Goal: Information Seeking & Learning: Learn about a topic

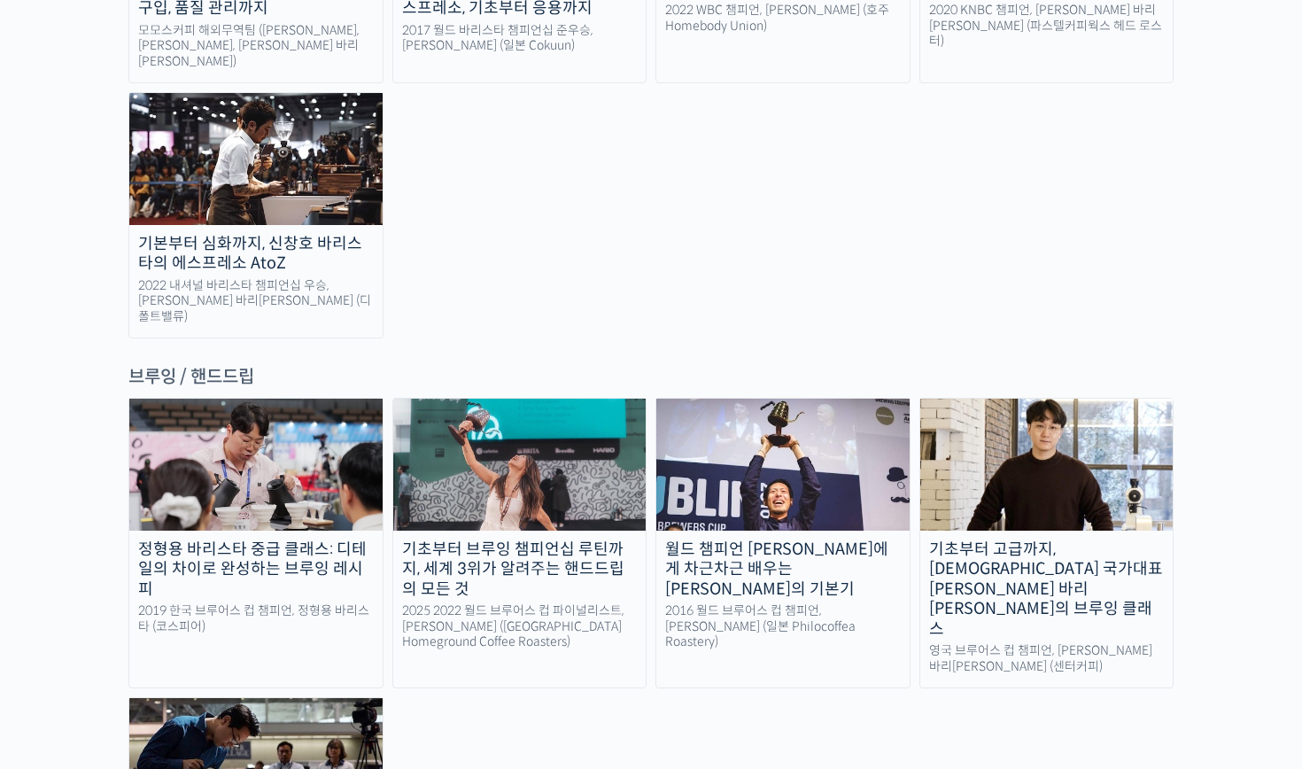
scroll to position [2717, 0]
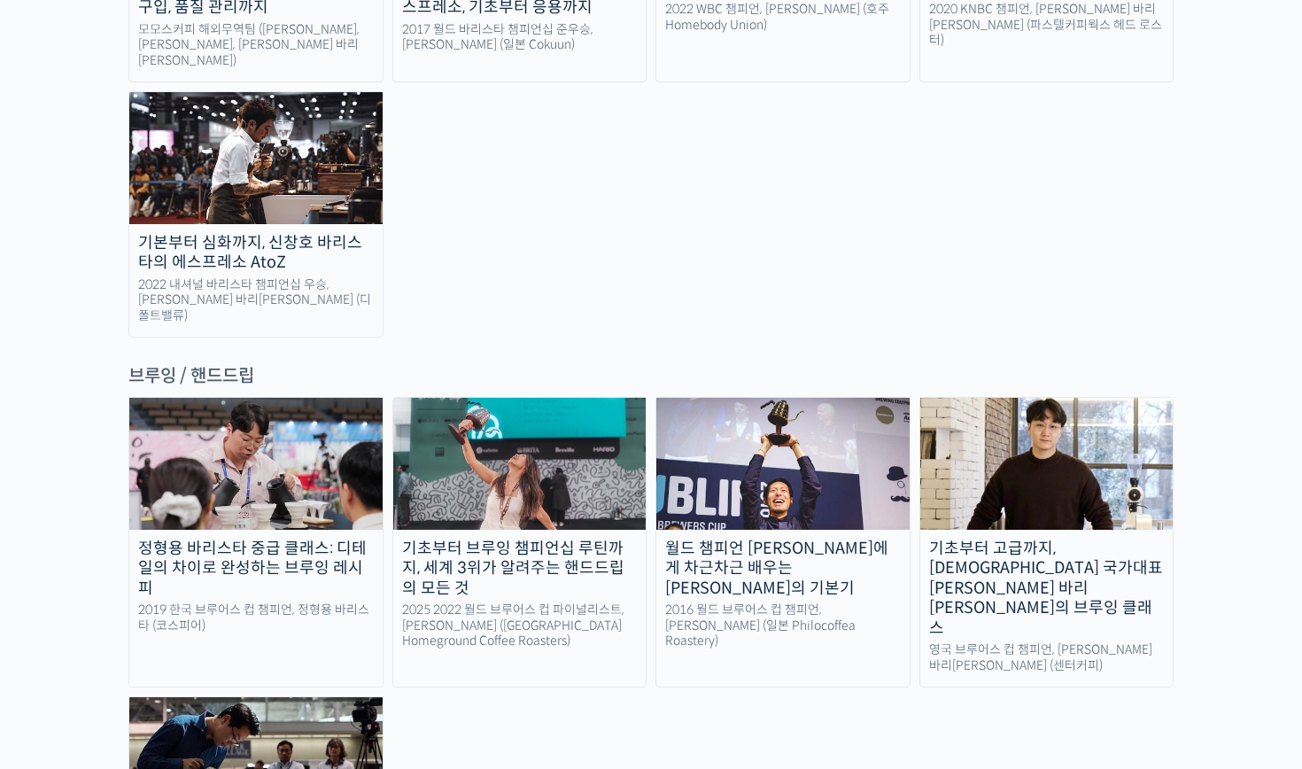
click at [867, 398] on img at bounding box center [782, 463] width 253 height 131
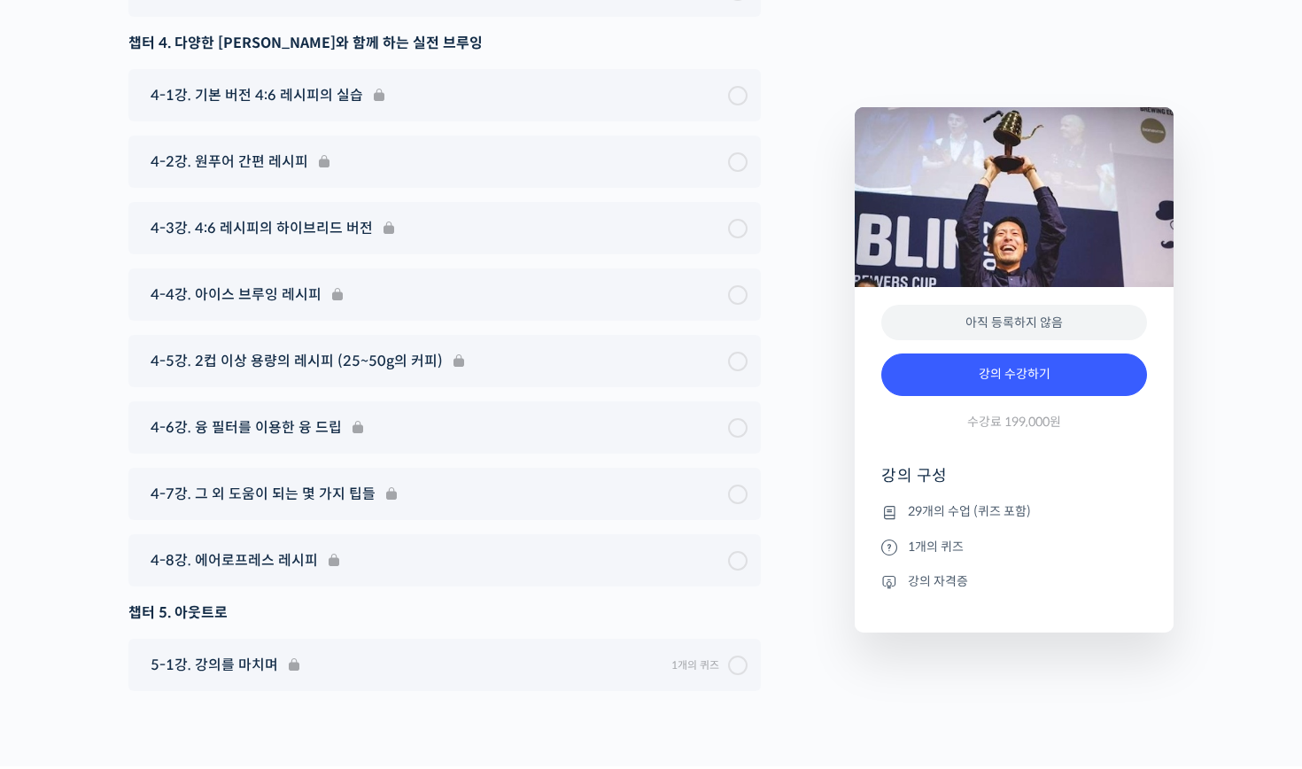
scroll to position [8962, 0]
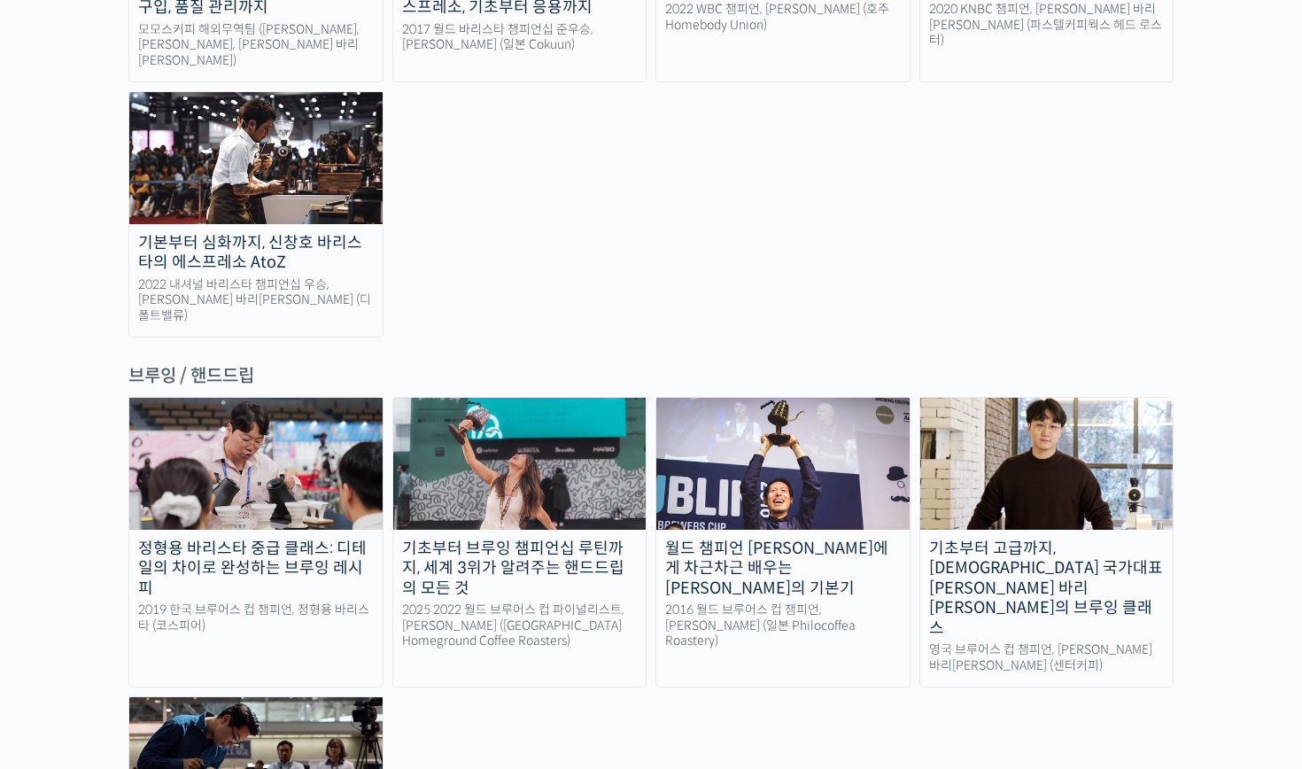
scroll to position [2717, 0]
click at [268, 398] on img at bounding box center [255, 463] width 253 height 131
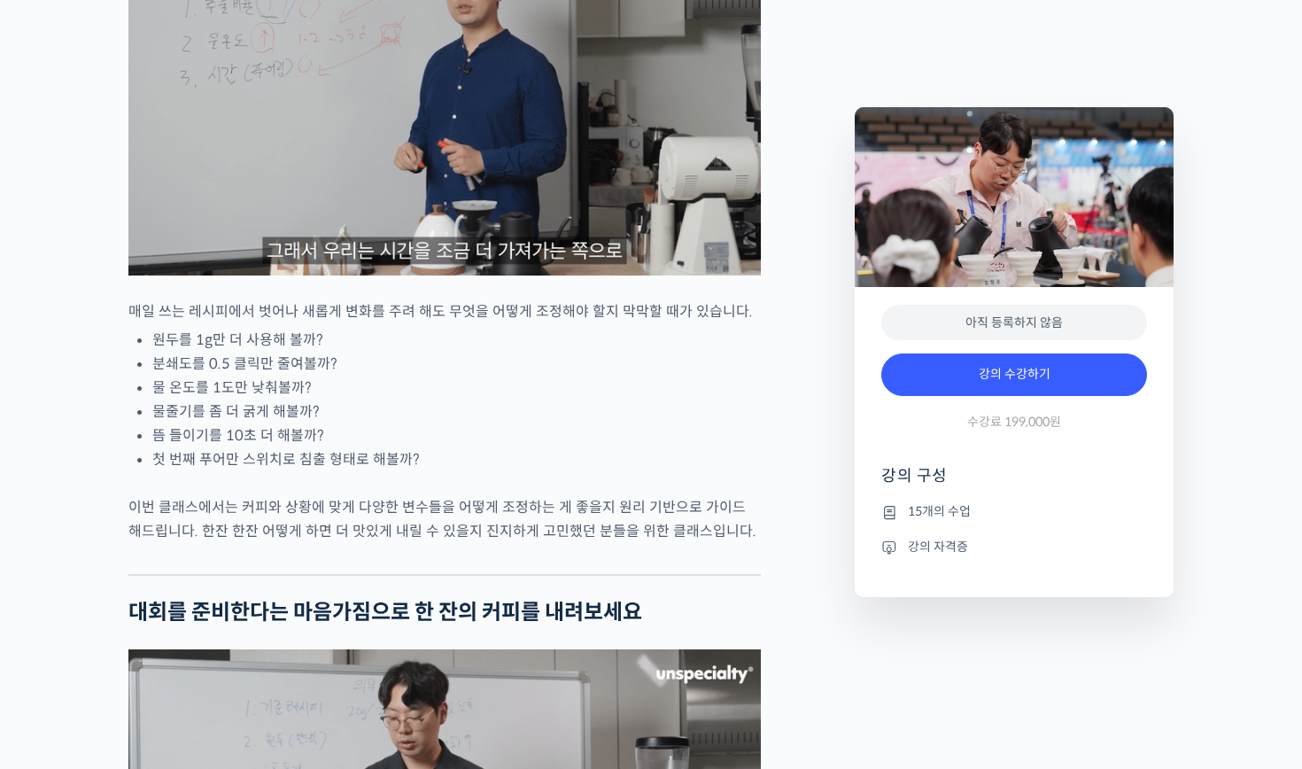
scroll to position [1916, 0]
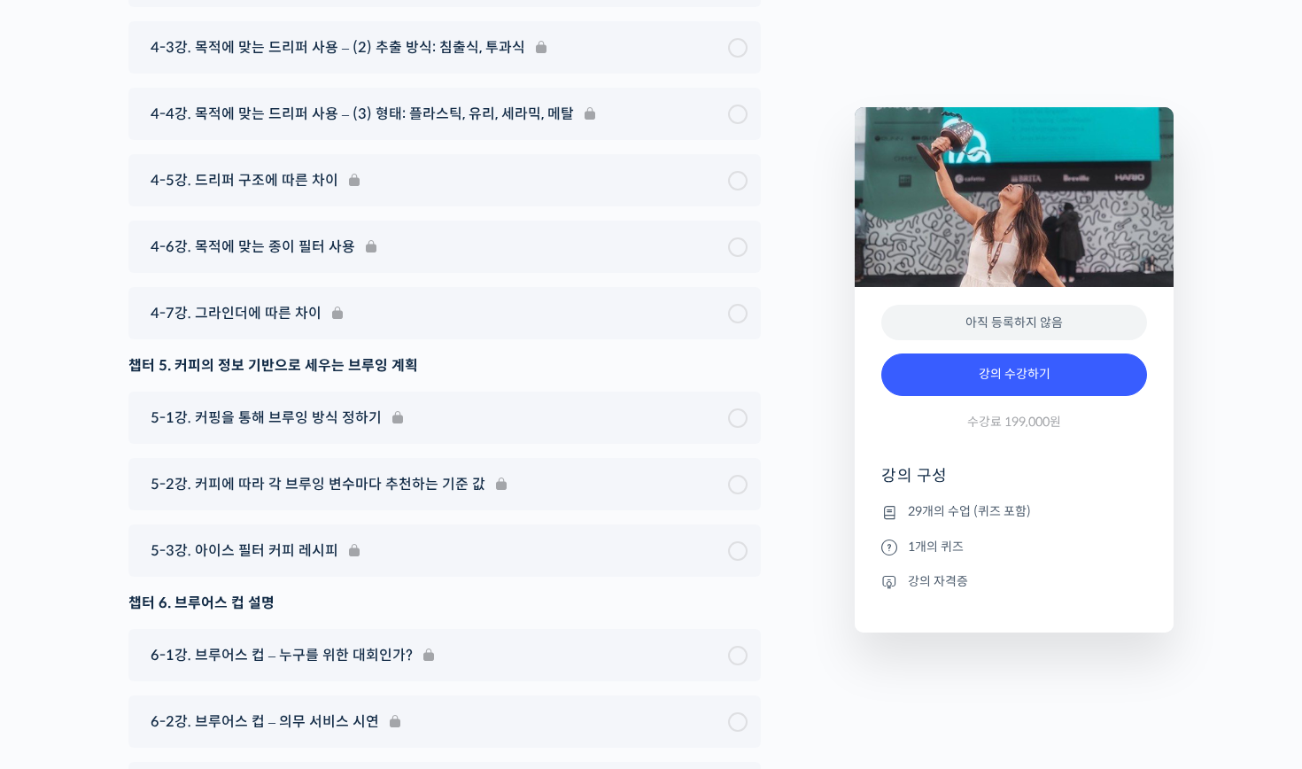
scroll to position [10216, 0]
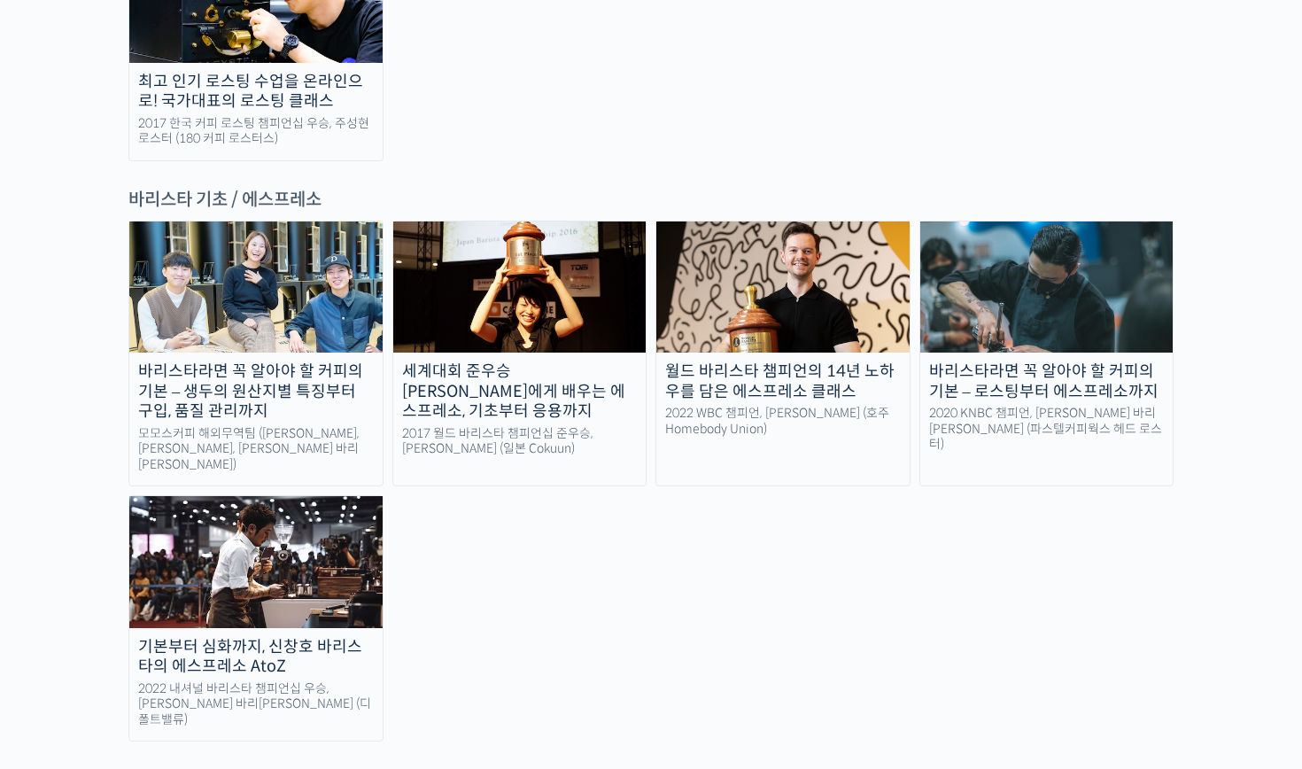
scroll to position [2296, 0]
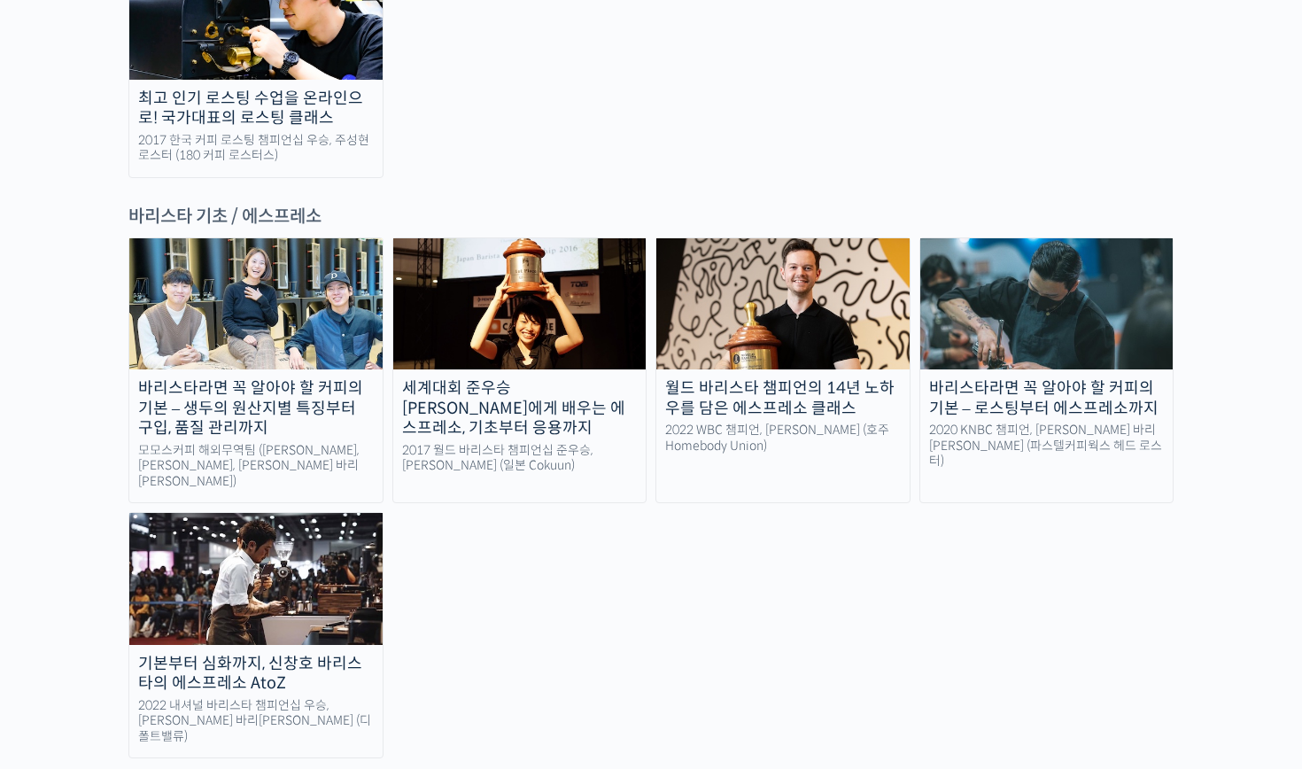
click at [794, 238] on img at bounding box center [782, 303] width 253 height 131
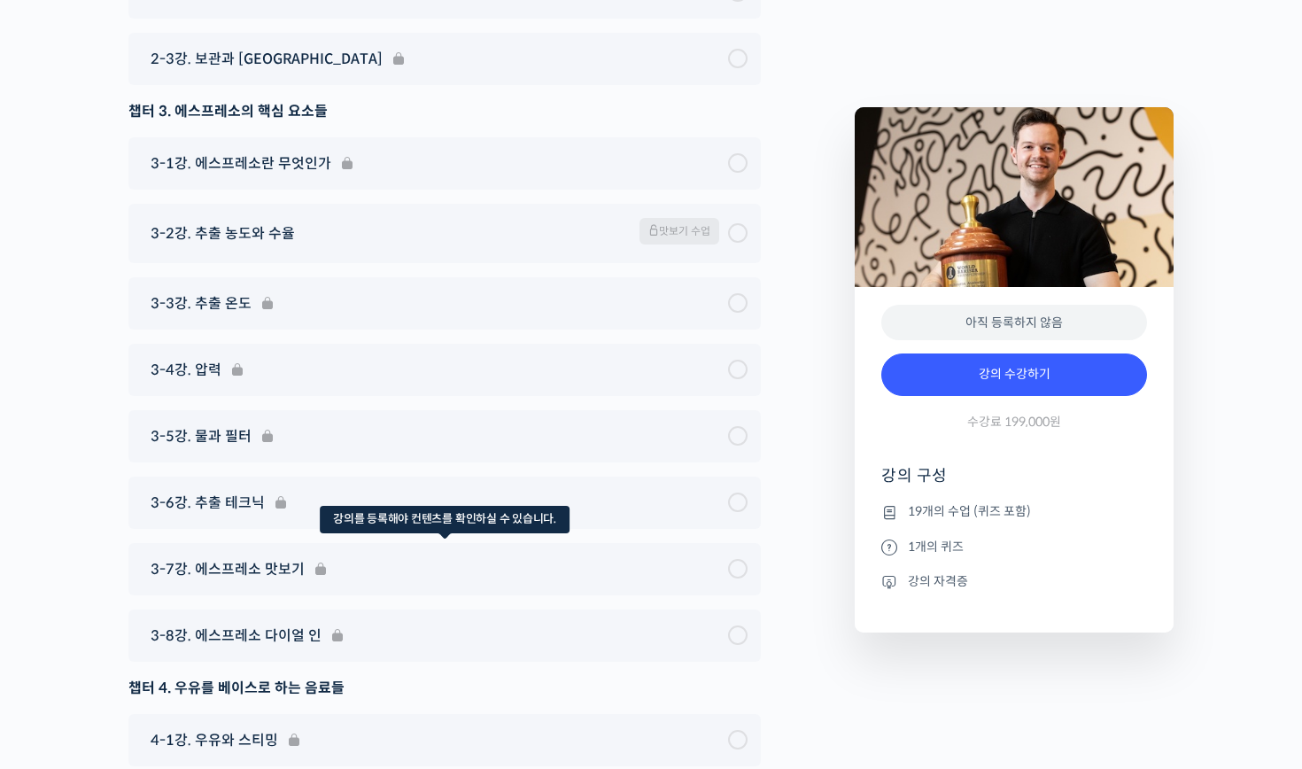
scroll to position [9025, 0]
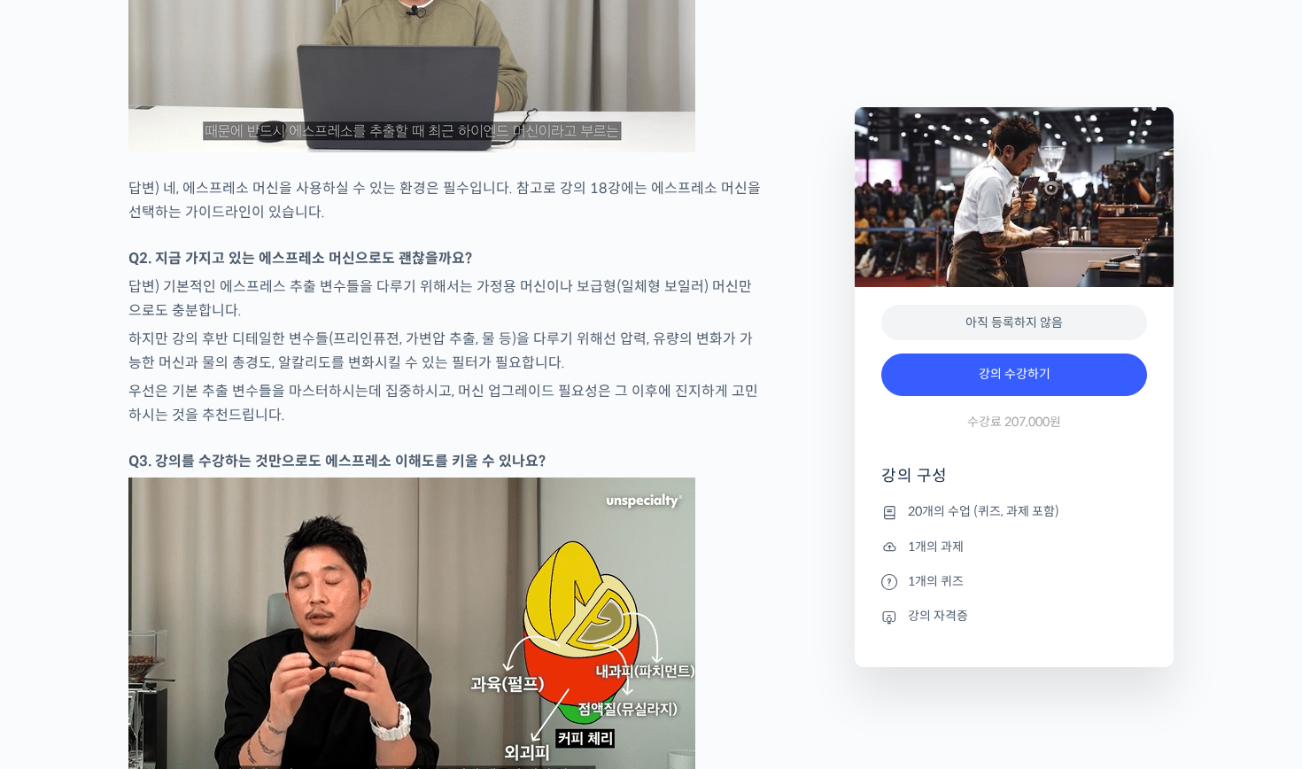
scroll to position [8241, 0]
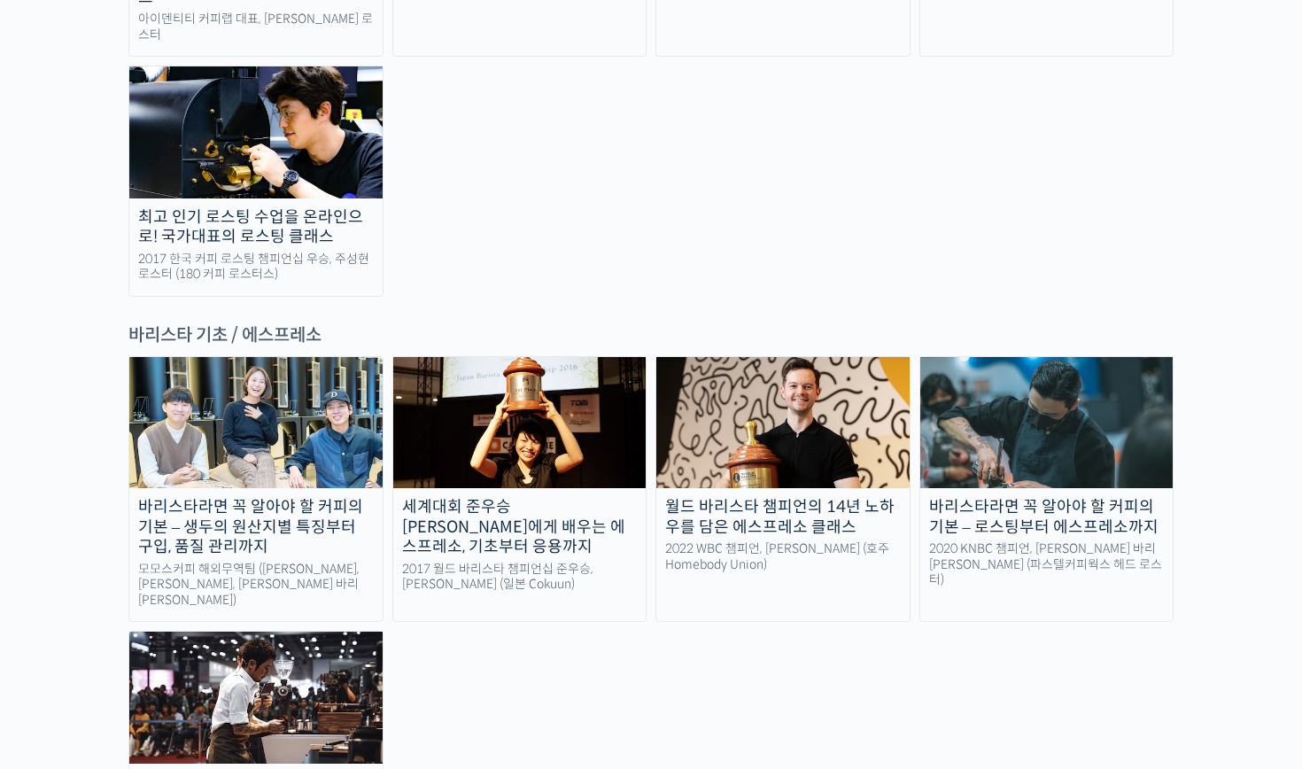
click at [563, 357] on img at bounding box center [519, 422] width 253 height 131
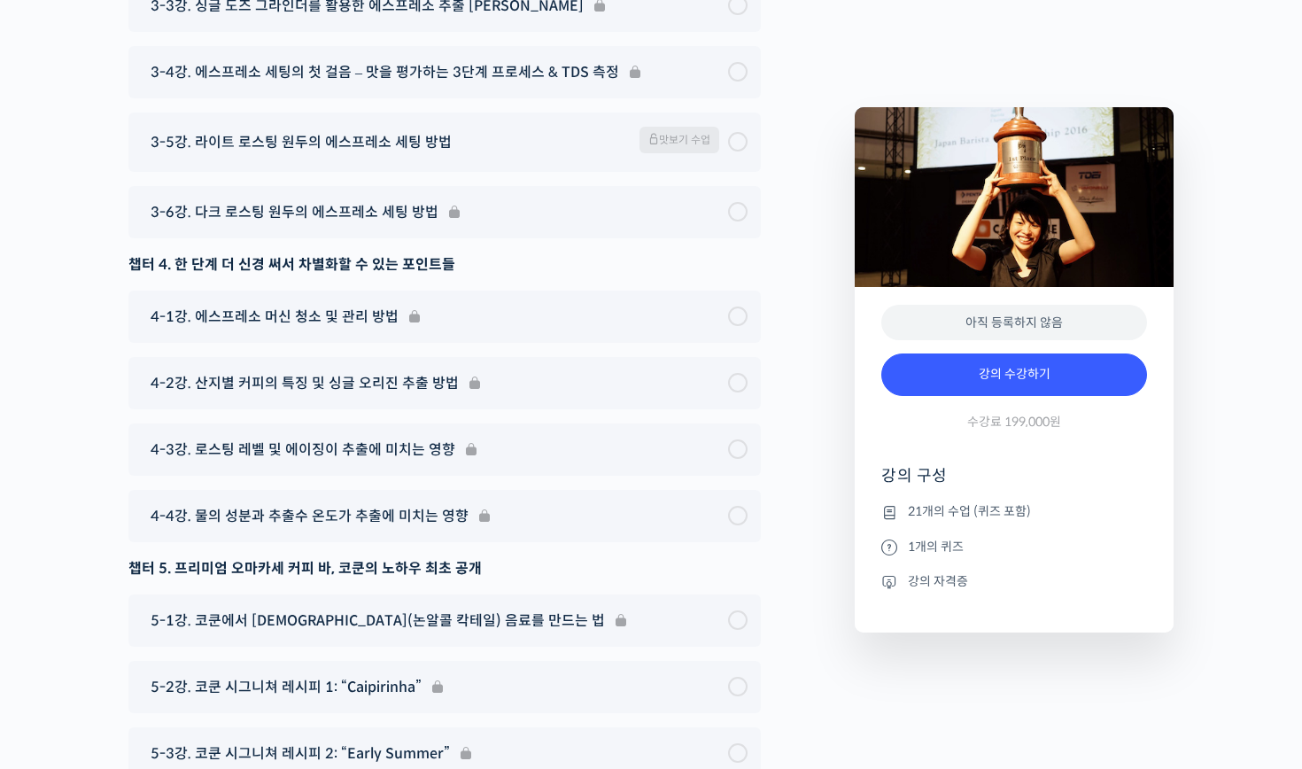
scroll to position [7975, 0]
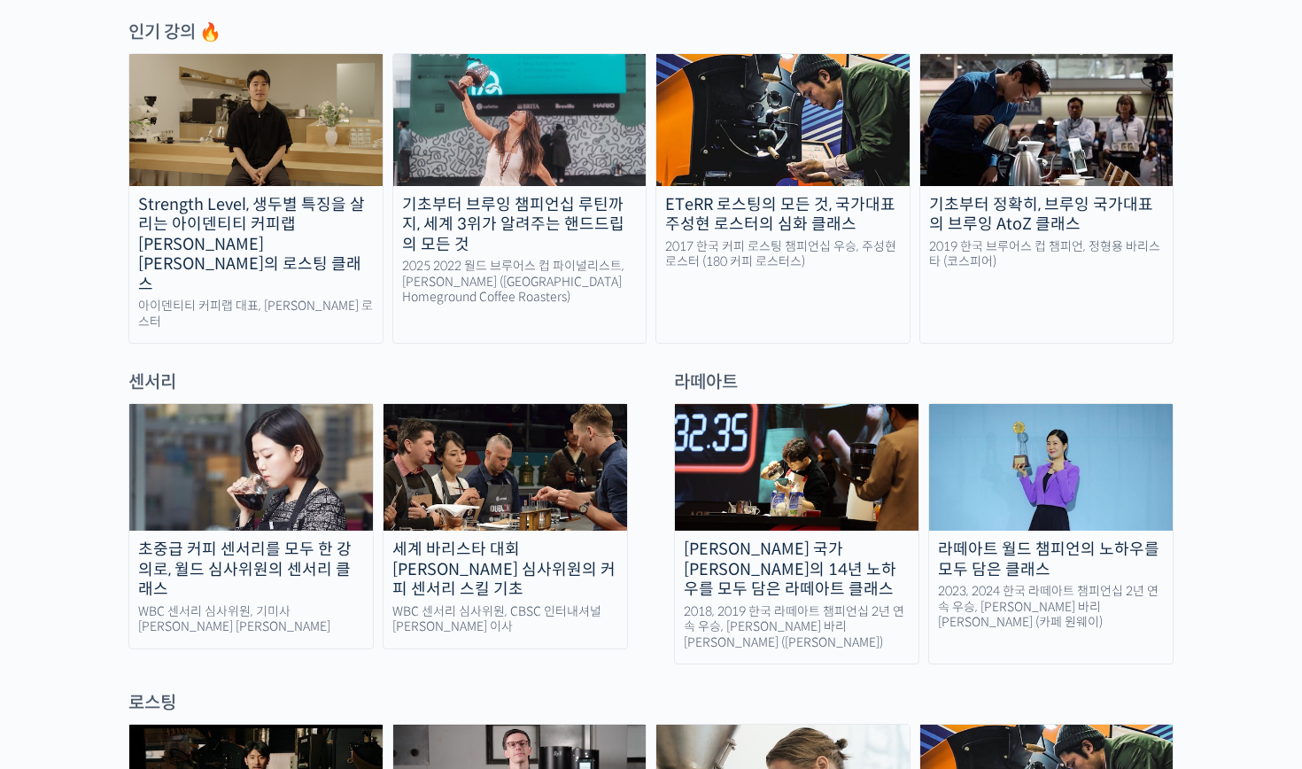
scroll to position [945, 0]
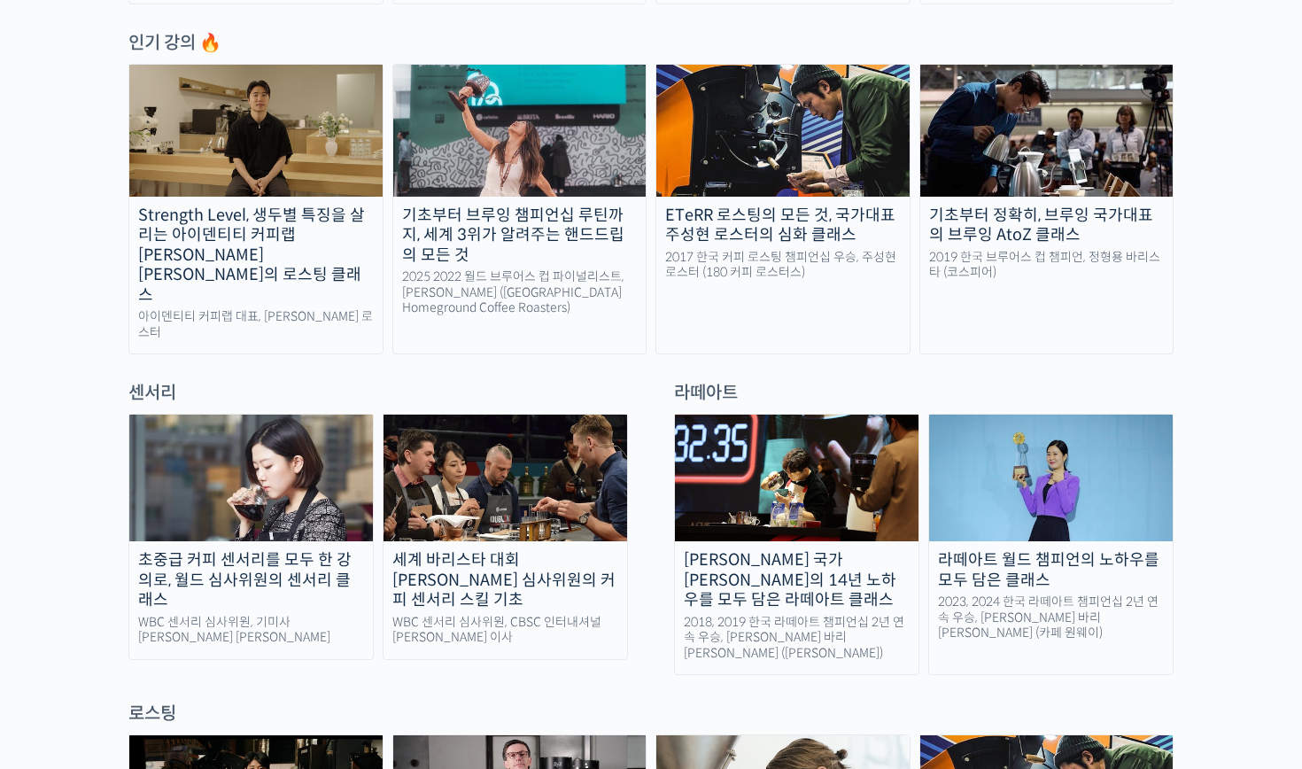
click at [889, 422] on img at bounding box center [797, 478] width 244 height 127
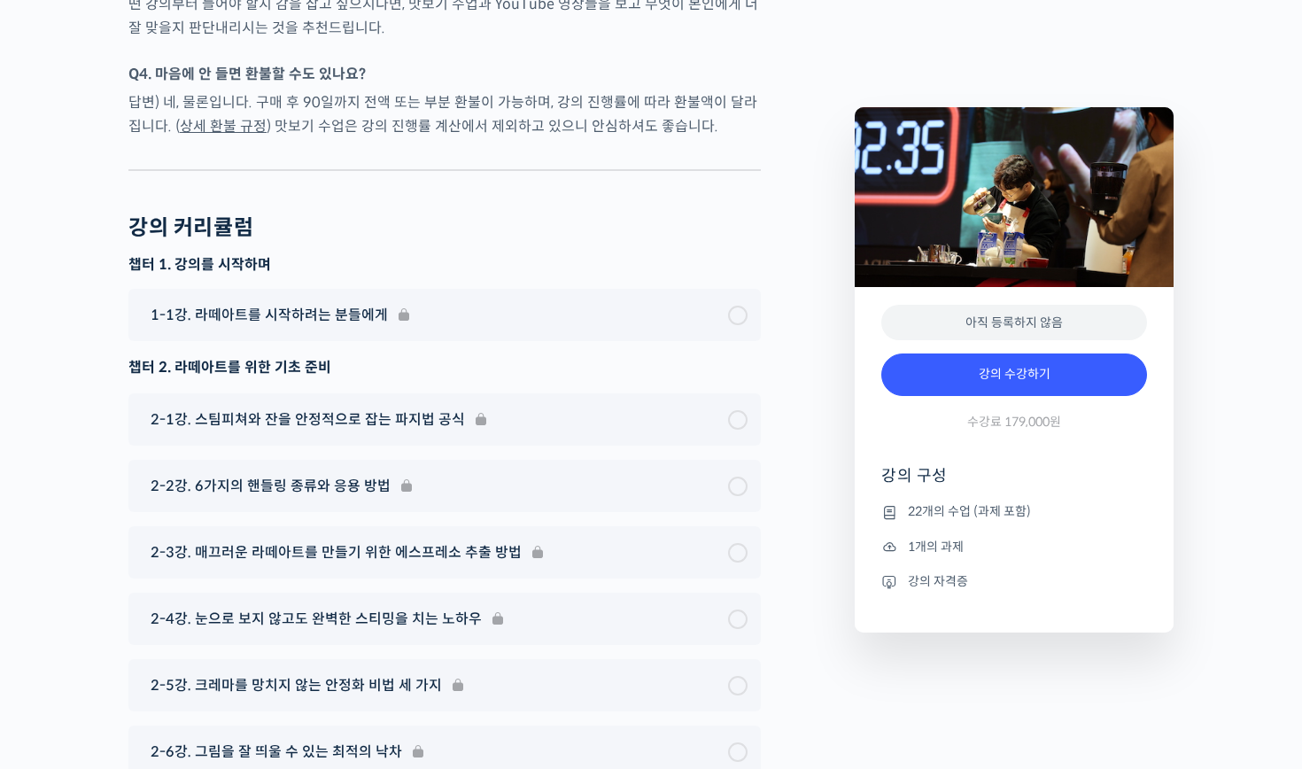
scroll to position [8875, 0]
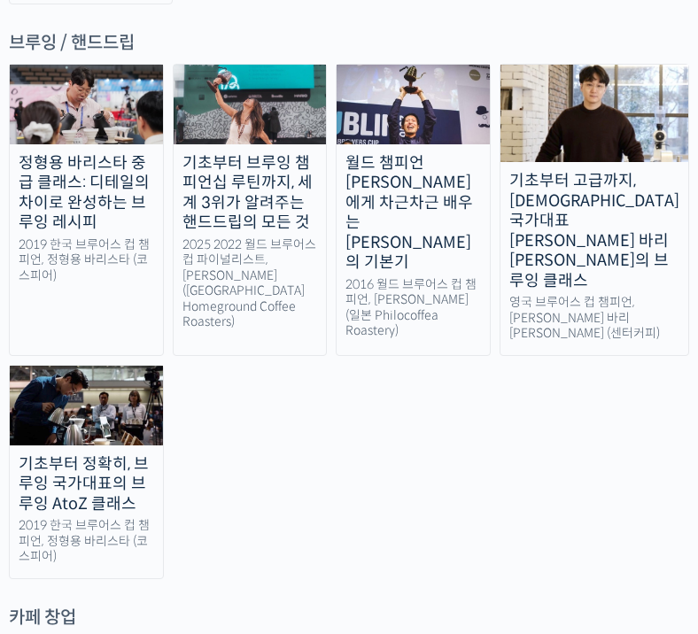
scroll to position [2685, 0]
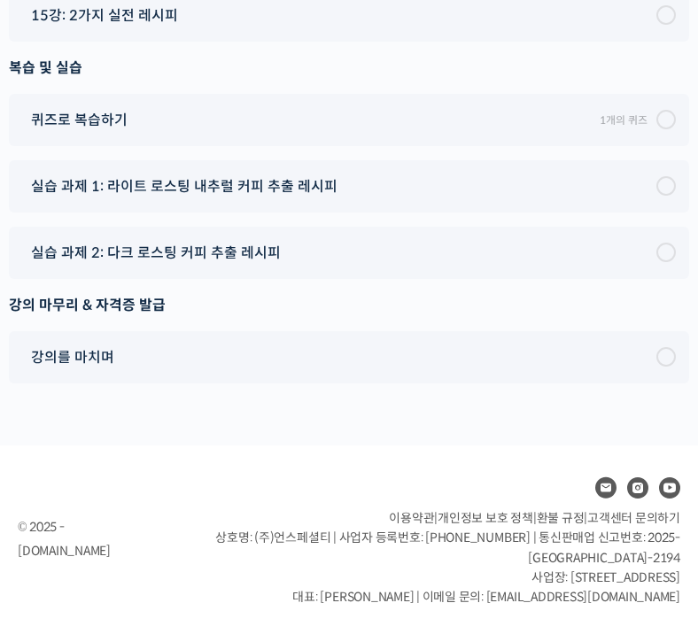
scroll to position [11609, 0]
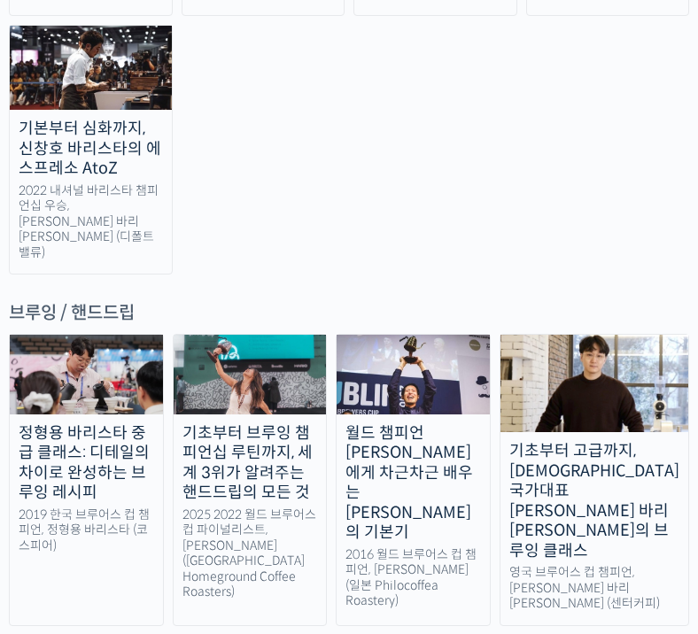
click at [245, 335] on img at bounding box center [250, 375] width 153 height 80
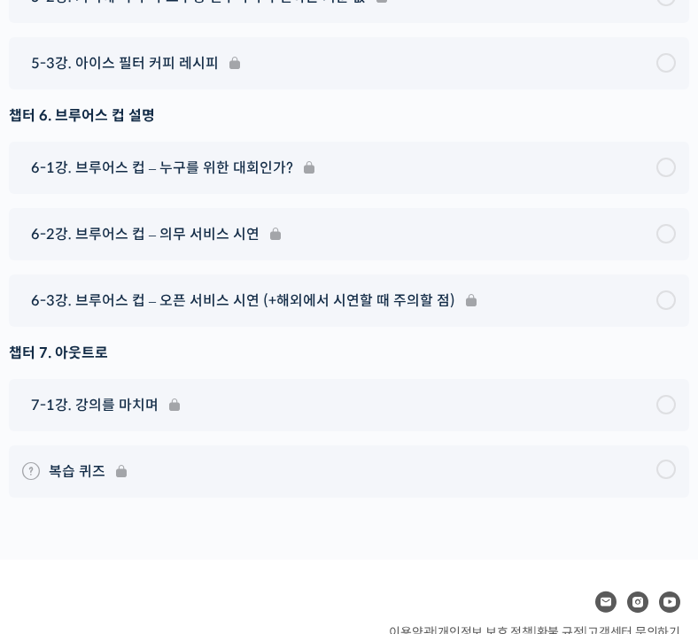
scroll to position [11432, 0]
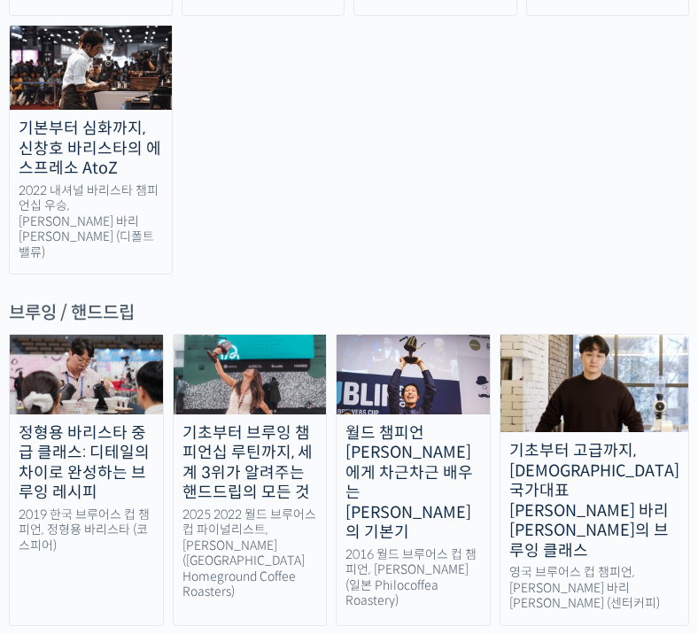
click at [446, 335] on img at bounding box center [413, 375] width 153 height 80
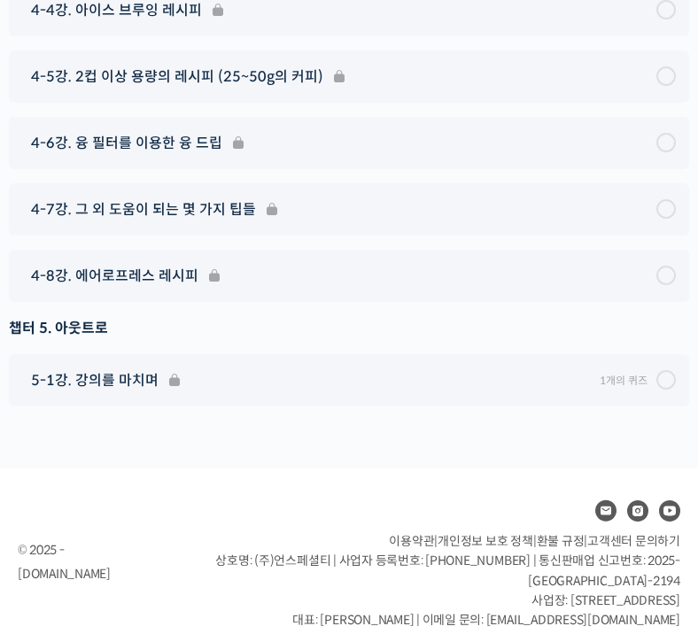
scroll to position [9995, 0]
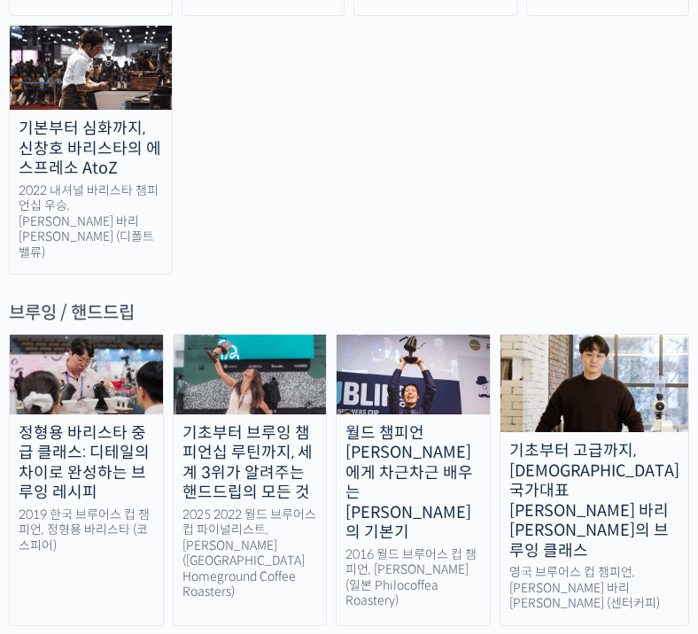
click at [628, 335] on img at bounding box center [594, 383] width 188 height 97
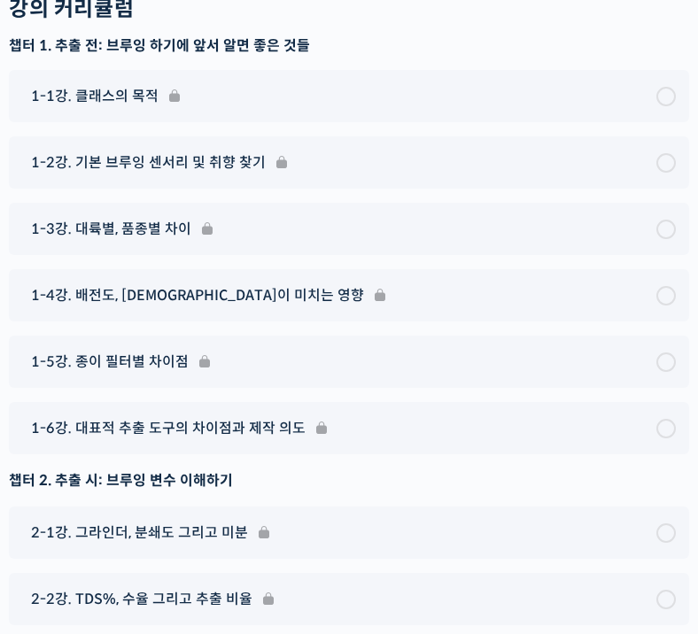
scroll to position [8753, 0]
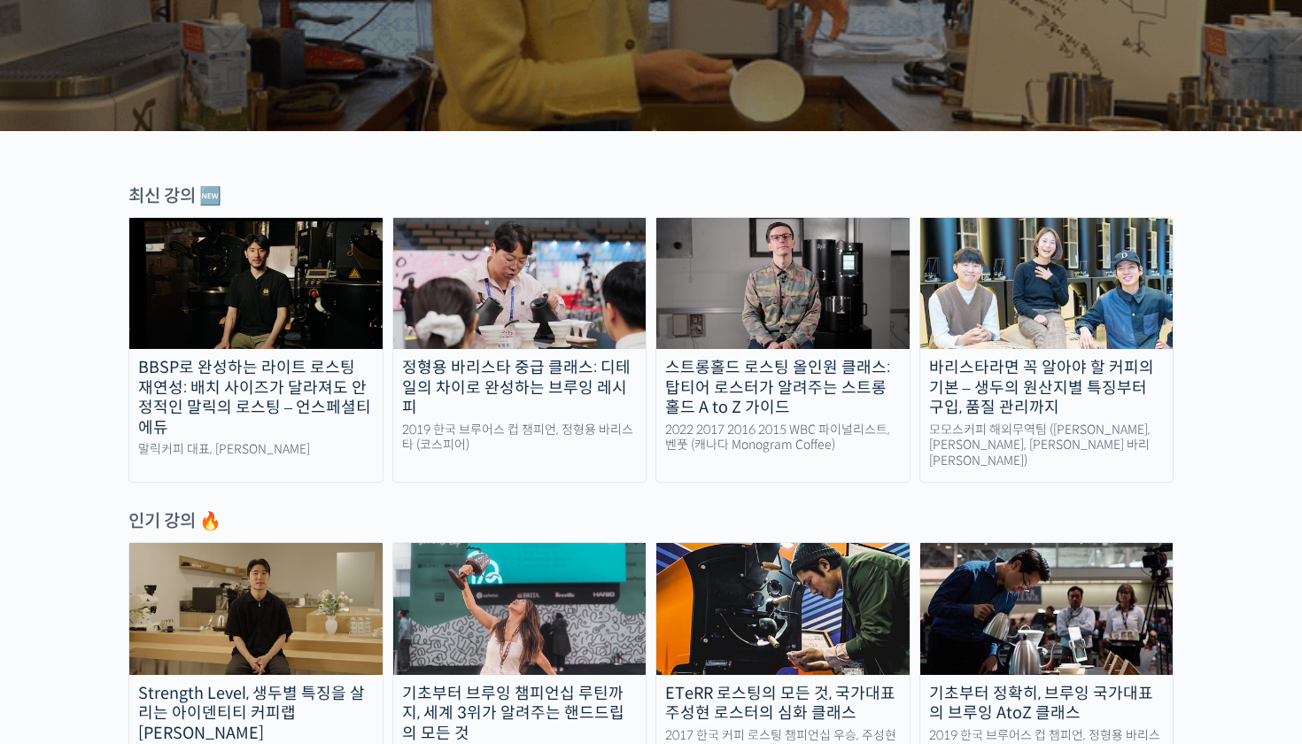
scroll to position [424, 0]
